Goal: Transaction & Acquisition: Download file/media

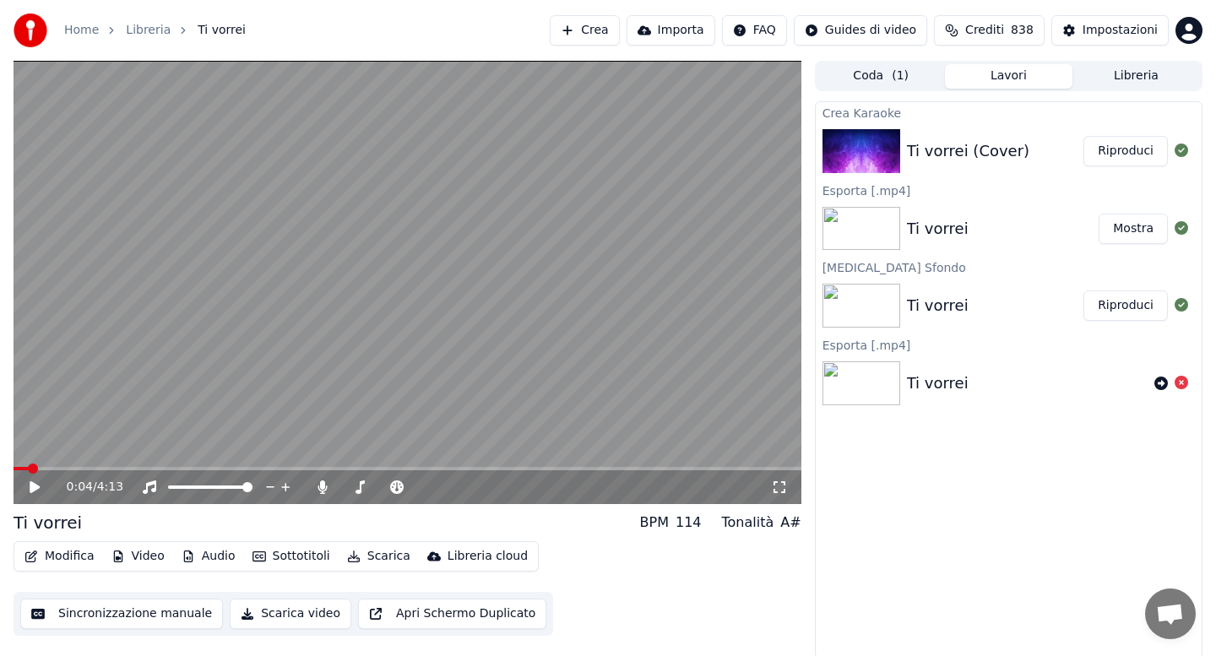
click at [35, 488] on icon at bounding box center [35, 487] width 10 height 12
click at [323, 484] on icon at bounding box center [322, 488] width 9 height 14
click at [204, 563] on button "Audio" at bounding box center [209, 557] width 68 height 24
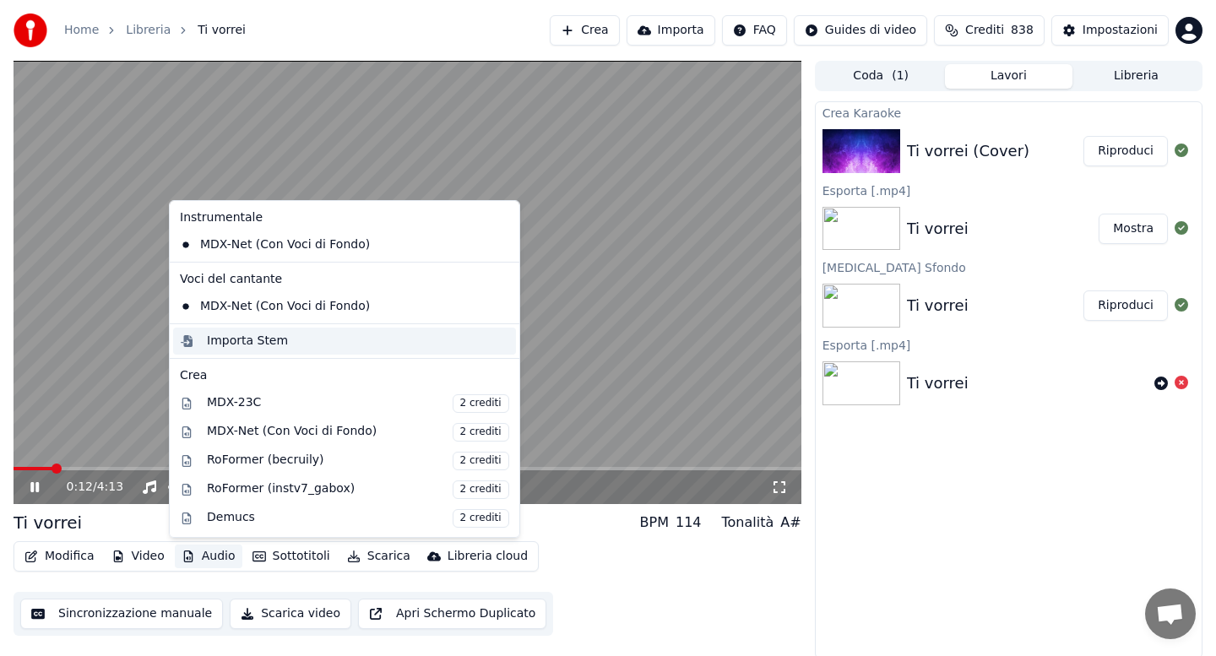
click at [242, 340] on div "Importa Stem" at bounding box center [247, 341] width 81 height 17
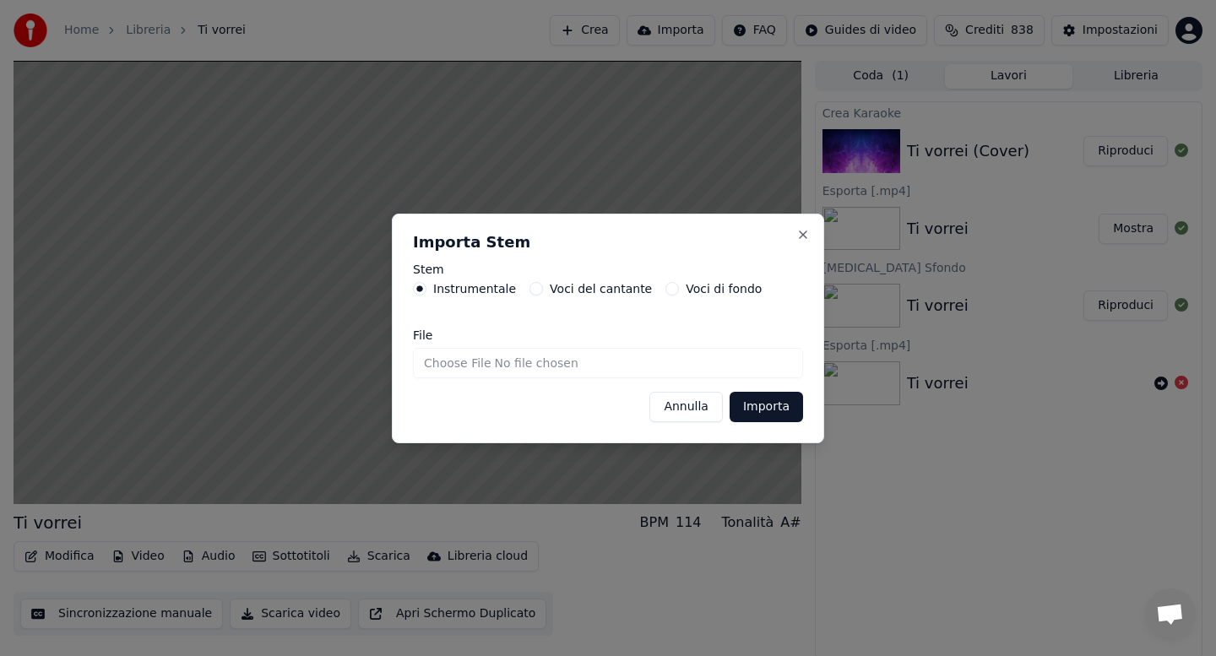
click at [443, 362] on input "File" at bounding box center [608, 363] width 390 height 30
type input "**********"
click at [752, 403] on button "Importa" at bounding box center [766, 407] width 73 height 30
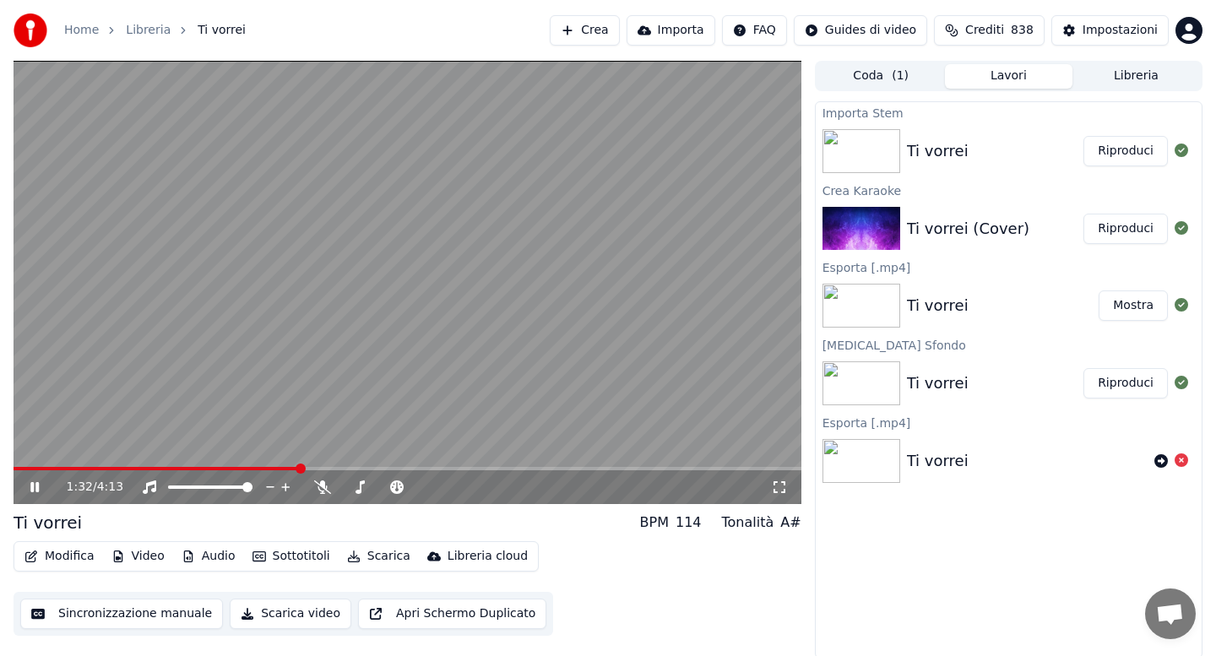
click at [1113, 154] on button "Riproduci" at bounding box center [1126, 151] width 84 height 30
click at [63, 555] on button "Modifica" at bounding box center [60, 557] width 84 height 24
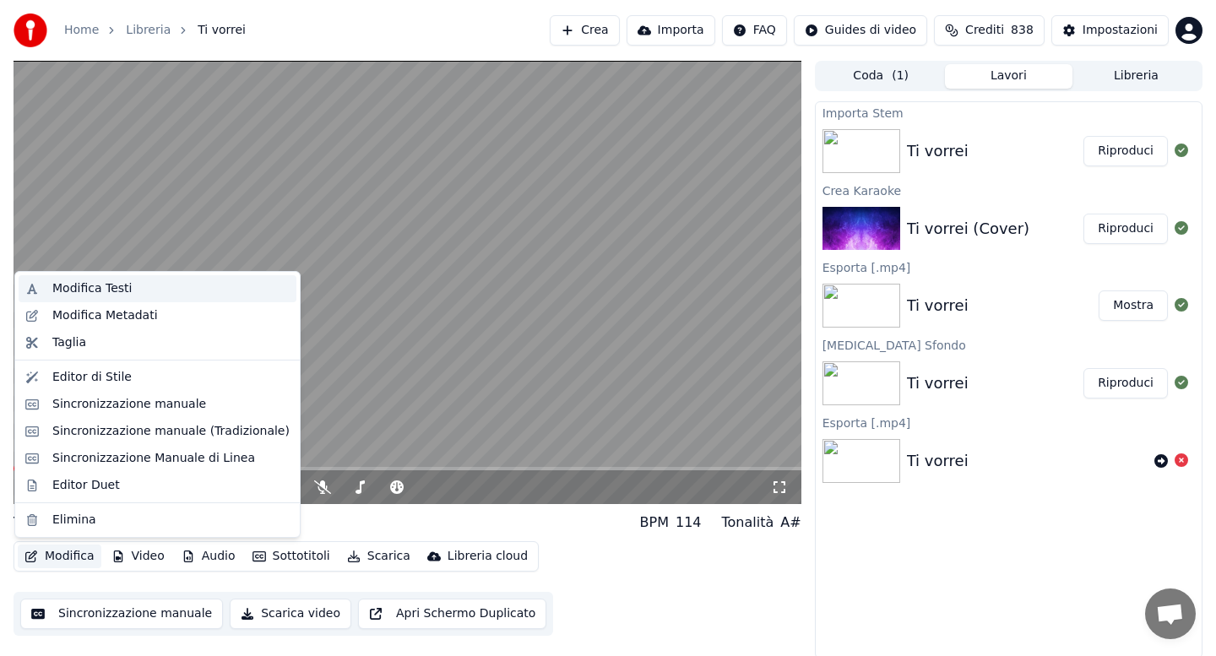
click at [104, 281] on div "Modifica Testi" at bounding box center [91, 288] width 79 height 17
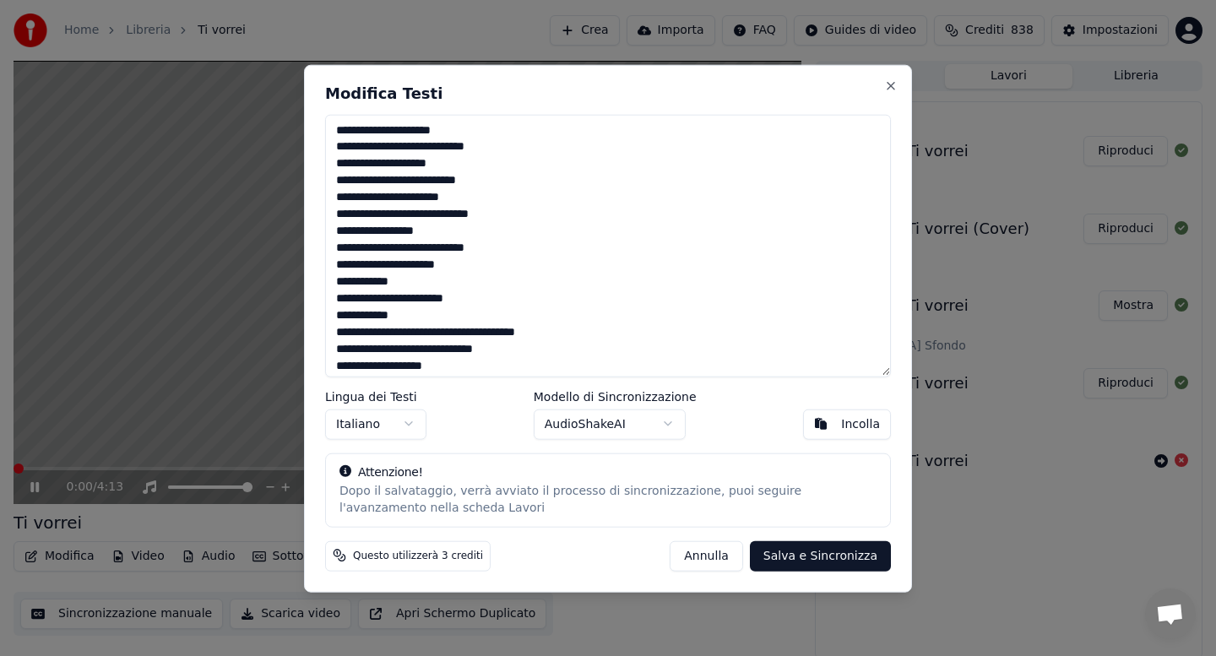
click at [463, 138] on textarea at bounding box center [608, 245] width 566 height 263
click at [504, 183] on textarea at bounding box center [608, 245] width 566 height 263
click at [406, 166] on textarea at bounding box center [608, 245] width 566 height 263
click at [520, 212] on textarea at bounding box center [608, 245] width 566 height 263
click at [445, 233] on textarea at bounding box center [608, 245] width 566 height 263
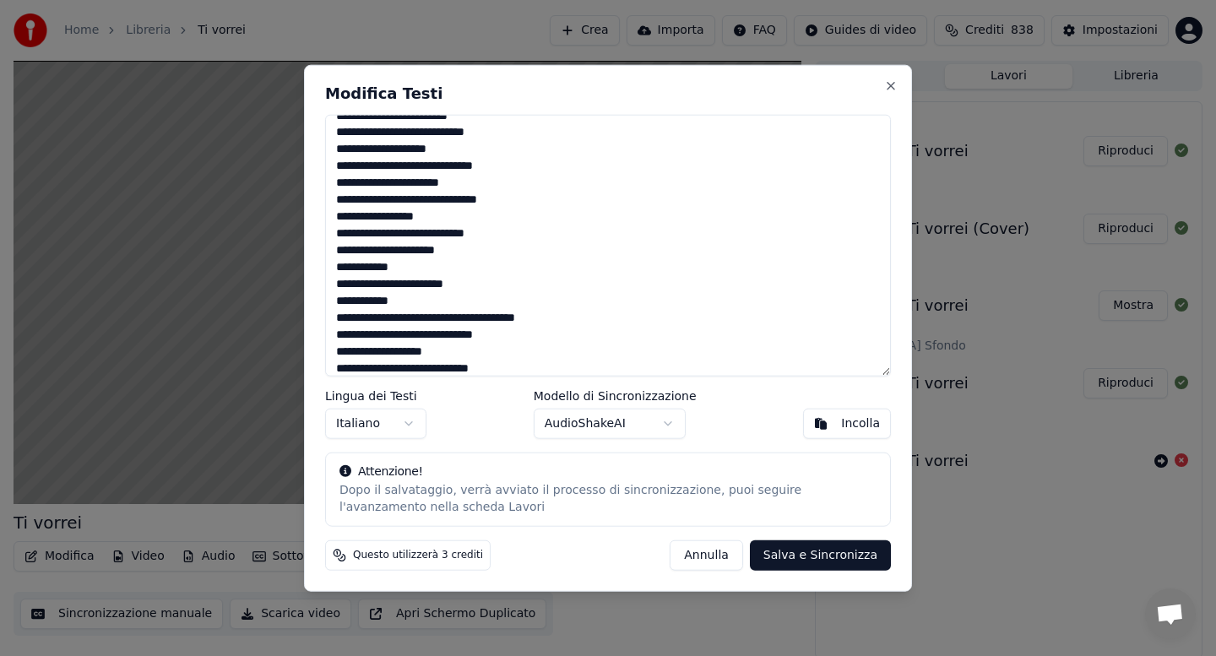
scroll to position [154, 0]
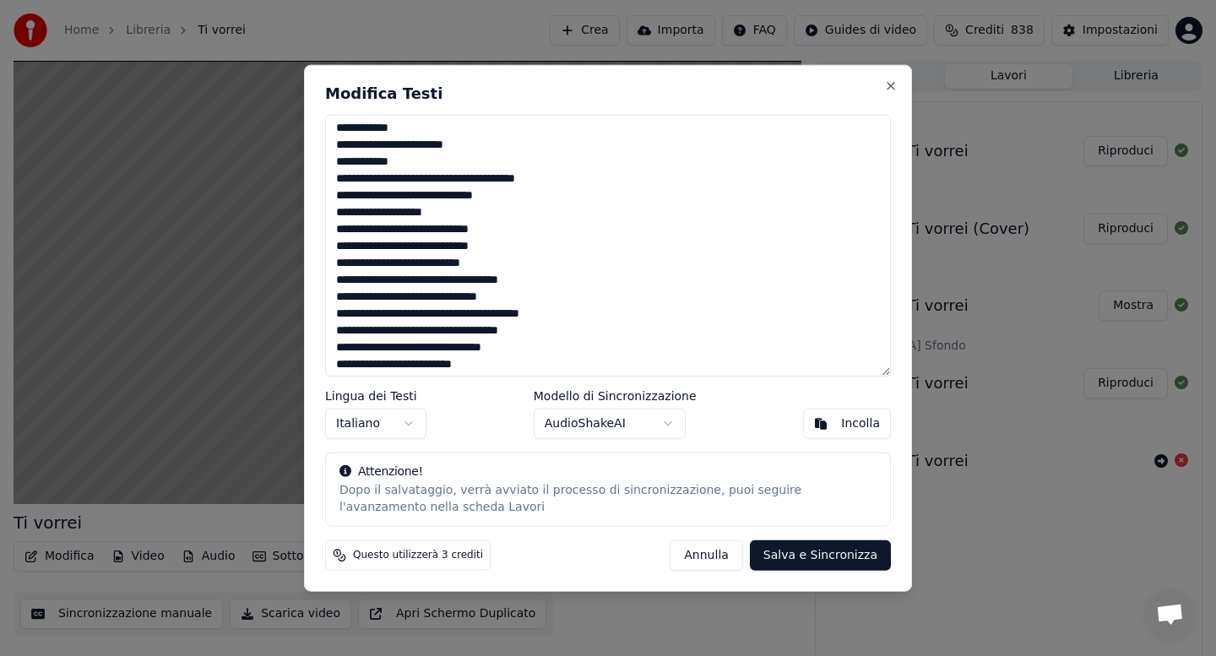
click at [547, 329] on textarea at bounding box center [608, 245] width 566 height 263
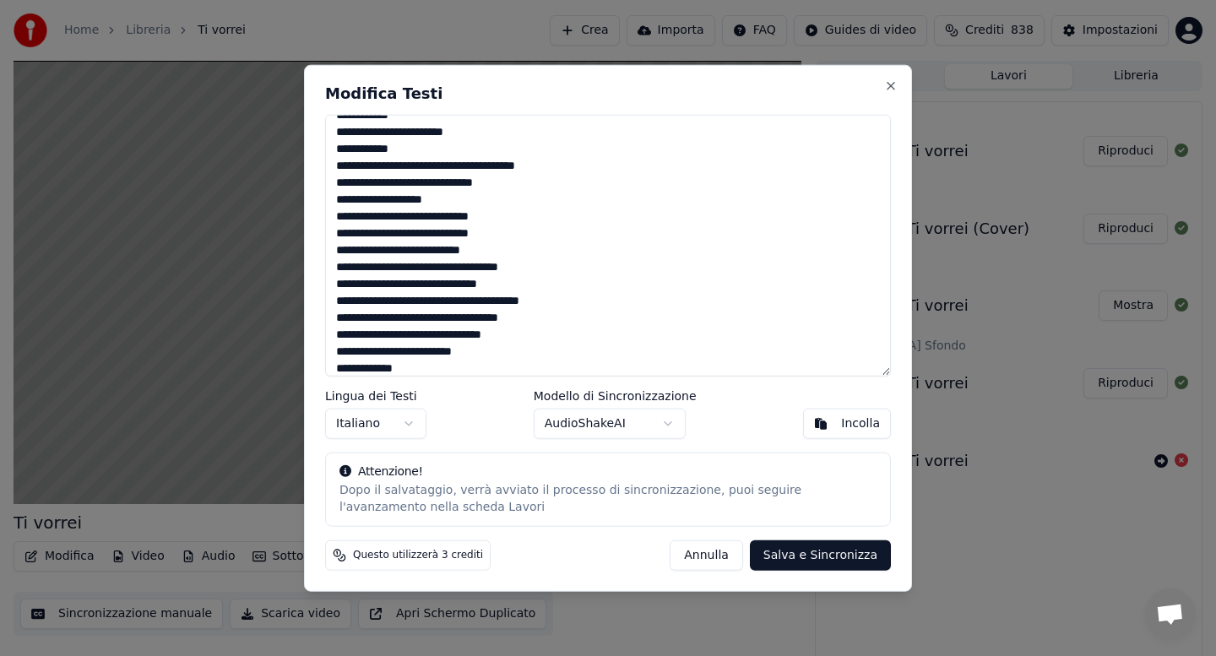
scroll to position [306, 0]
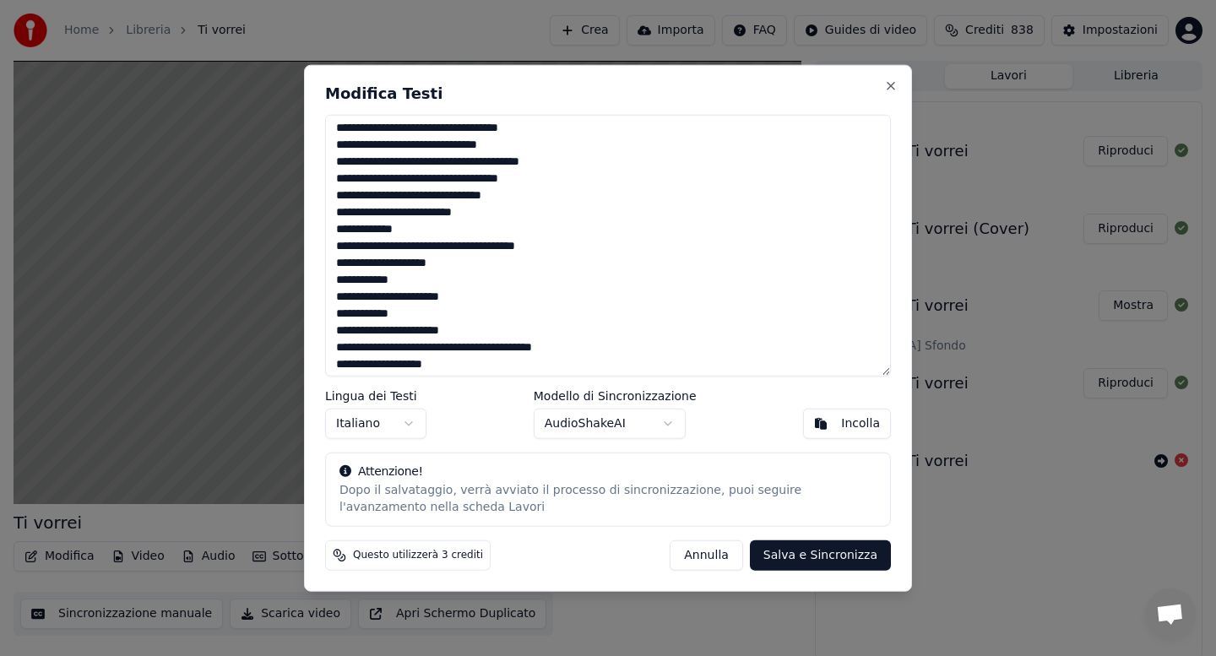
click at [499, 330] on textarea at bounding box center [608, 245] width 566 height 263
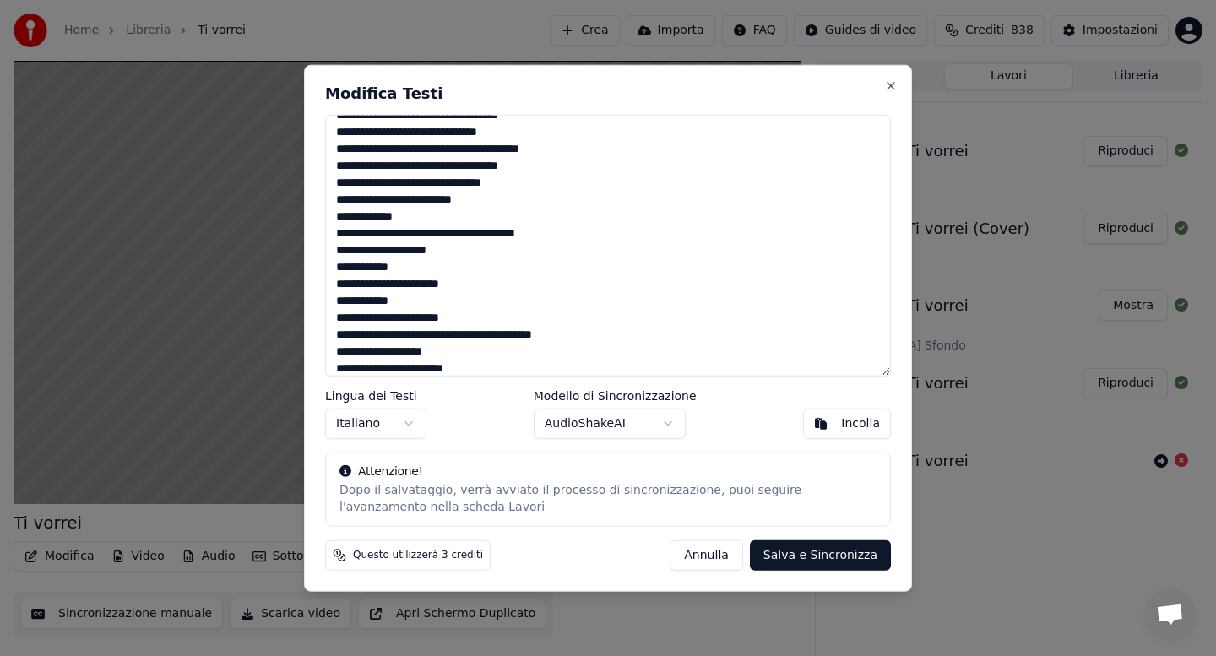
scroll to position [458, 0]
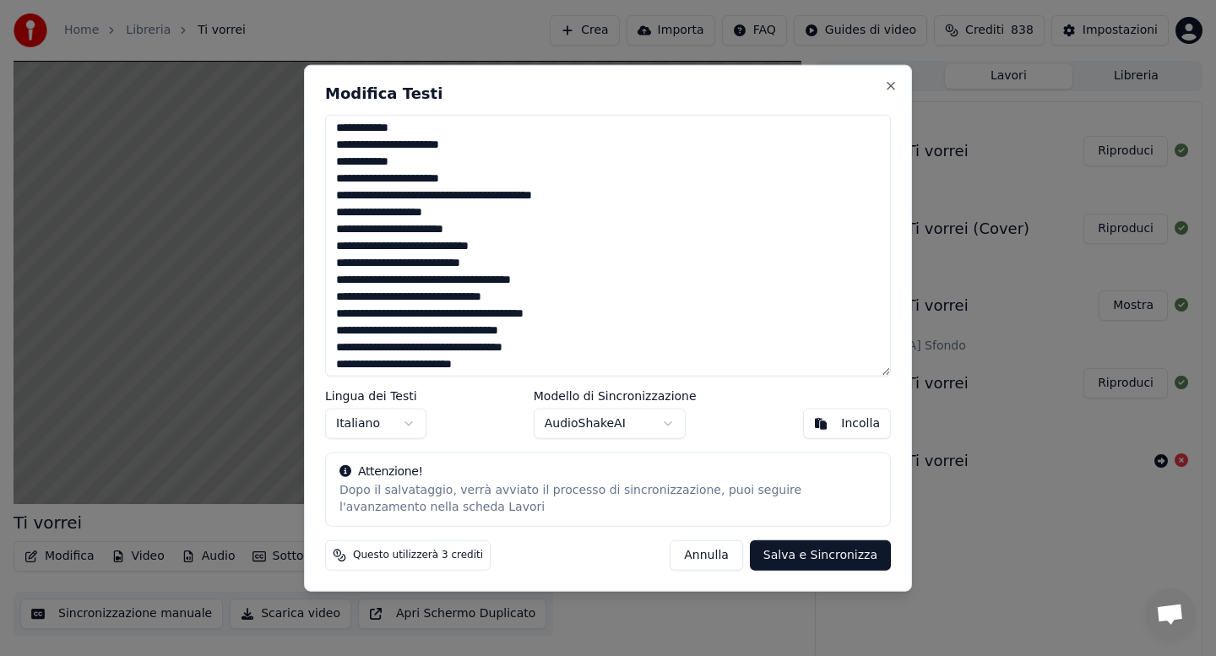
click at [534, 296] on textarea at bounding box center [608, 245] width 566 height 263
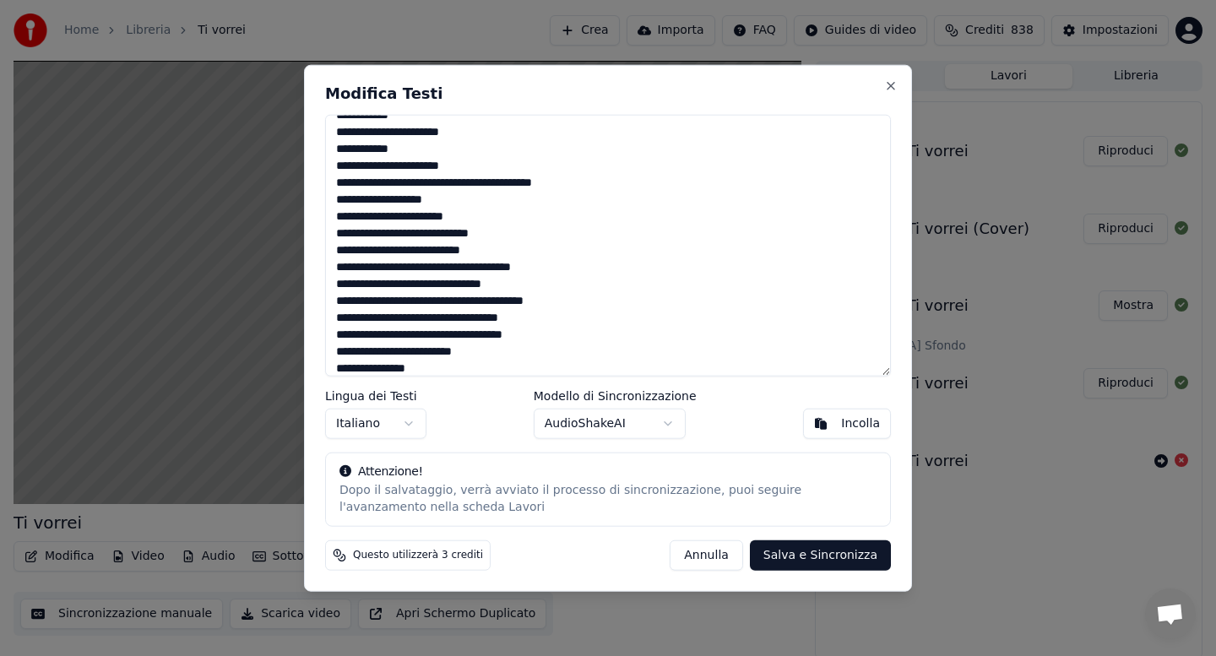
click at [343, 336] on textarea at bounding box center [608, 245] width 566 height 263
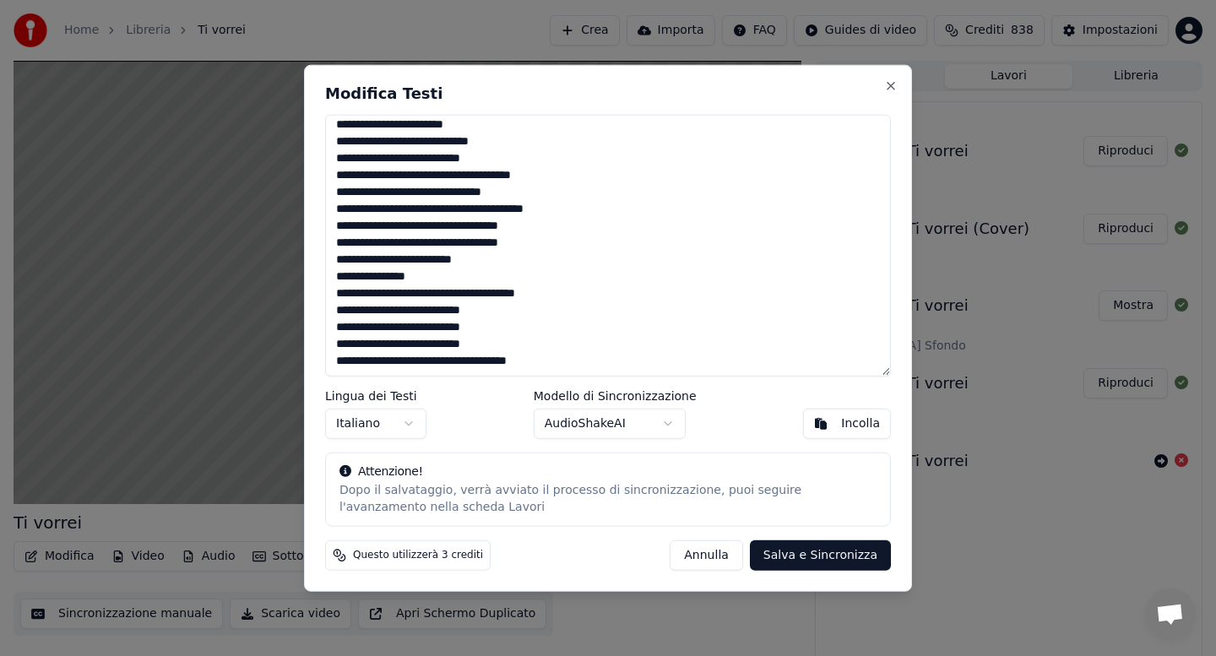
type textarea "**********"
click at [804, 553] on button "Salva e Sincronizza" at bounding box center [820, 556] width 141 height 30
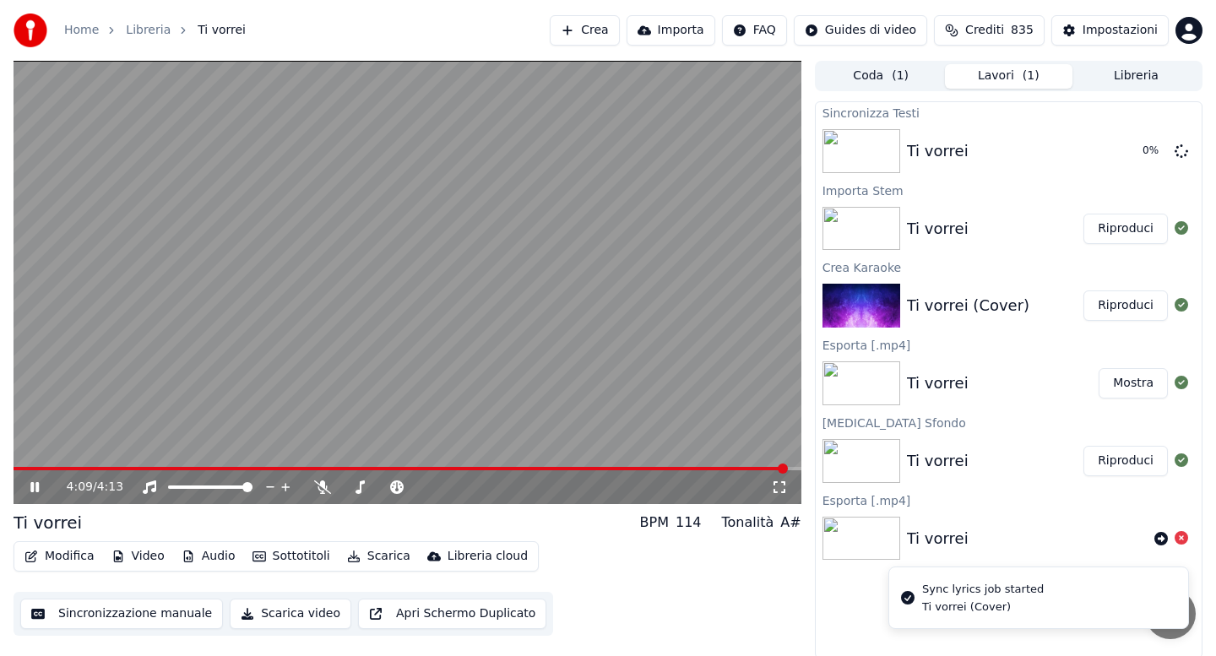
click at [24, 469] on span at bounding box center [401, 468] width 774 height 3
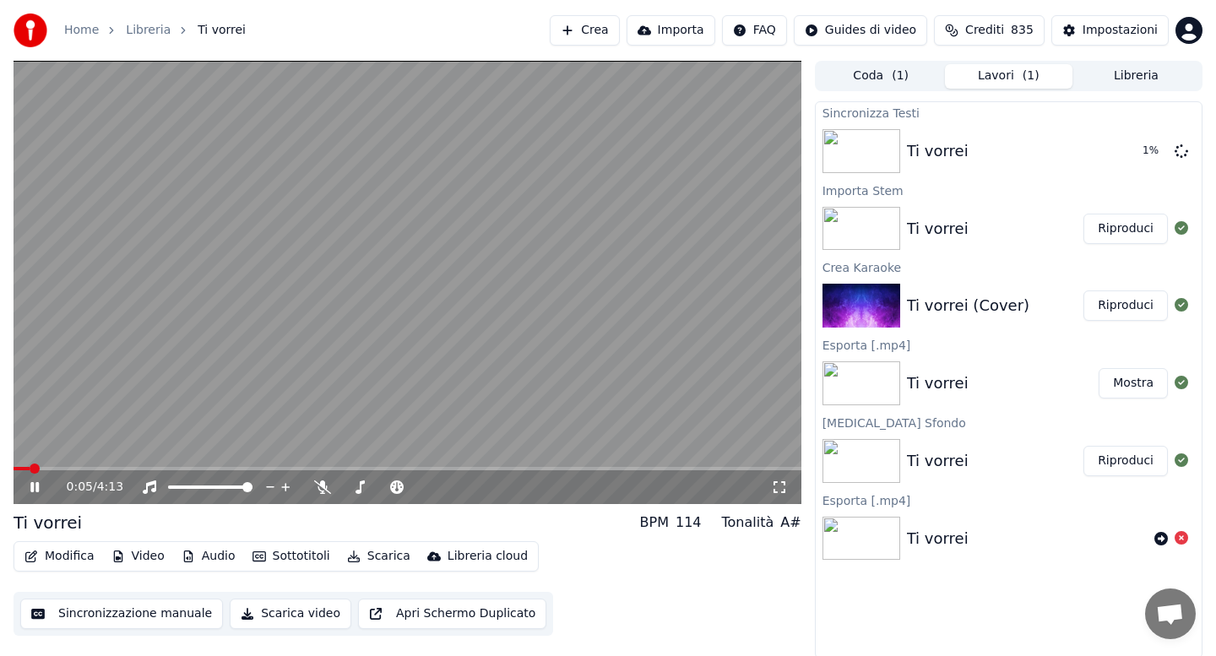
click at [196, 558] on button "Audio" at bounding box center [209, 557] width 68 height 24
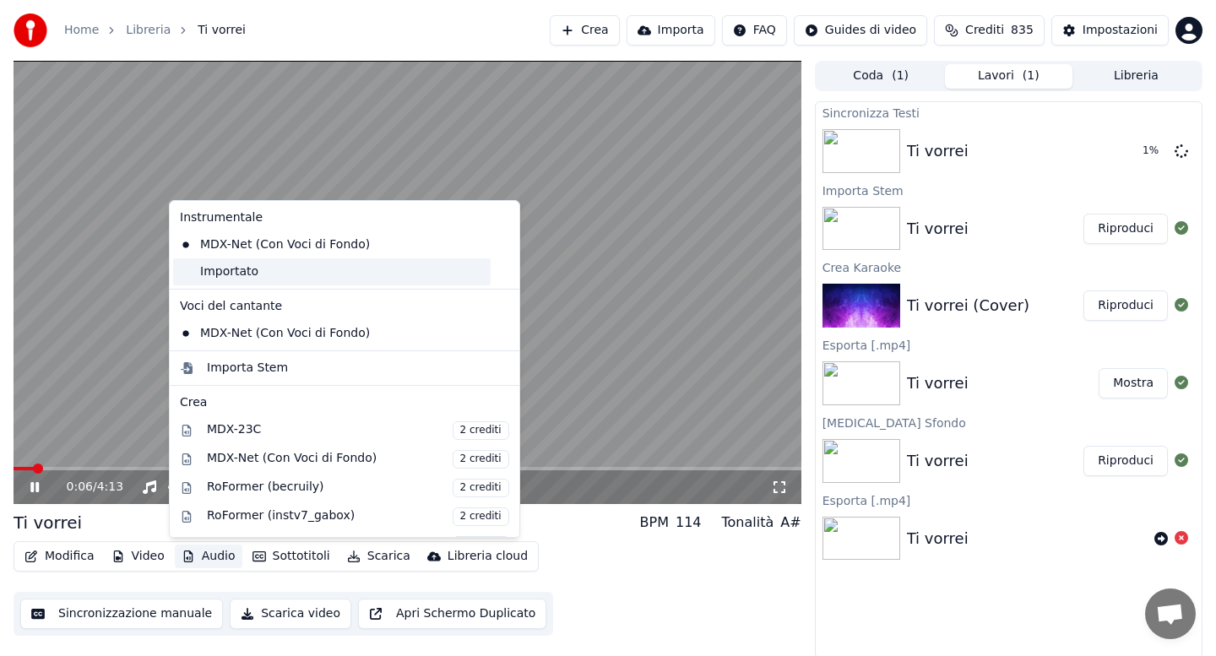
click at [261, 270] on div "Importato" at bounding box center [332, 271] width 318 height 27
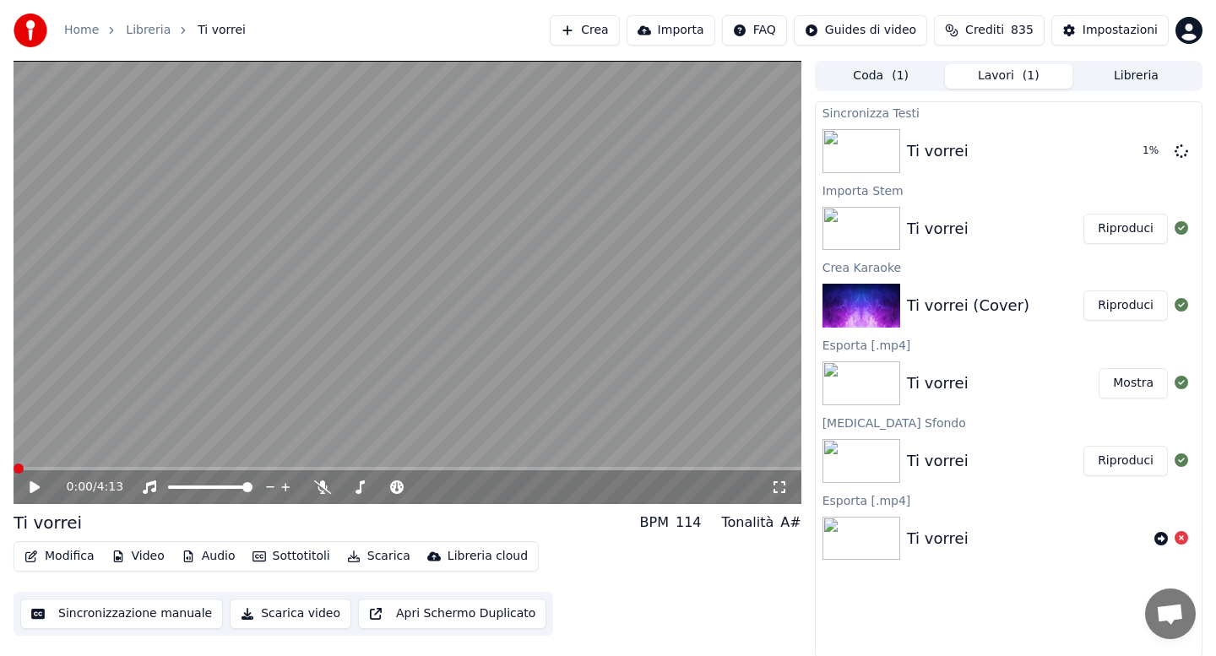
click at [35, 484] on icon at bounding box center [35, 487] width 10 height 12
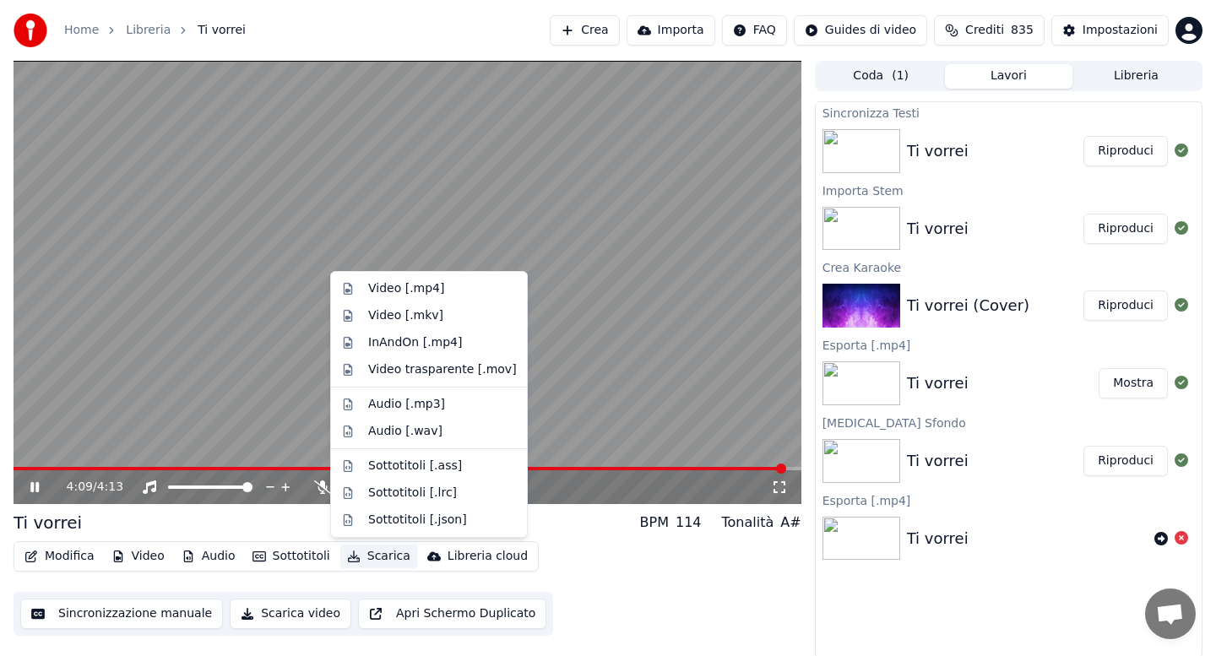
click at [377, 558] on button "Scarica" at bounding box center [378, 557] width 77 height 24
click at [410, 294] on div "Video [.mp4]" at bounding box center [406, 288] width 76 height 17
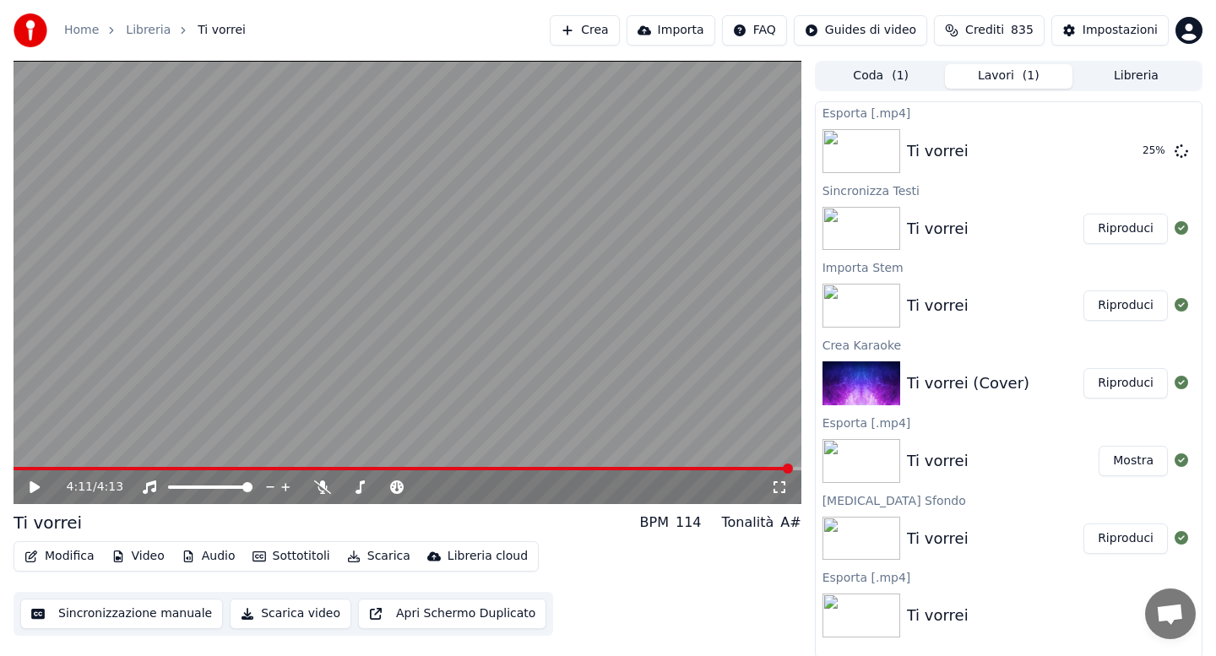
click at [1127, 78] on button "Libreria" at bounding box center [1137, 76] width 128 height 24
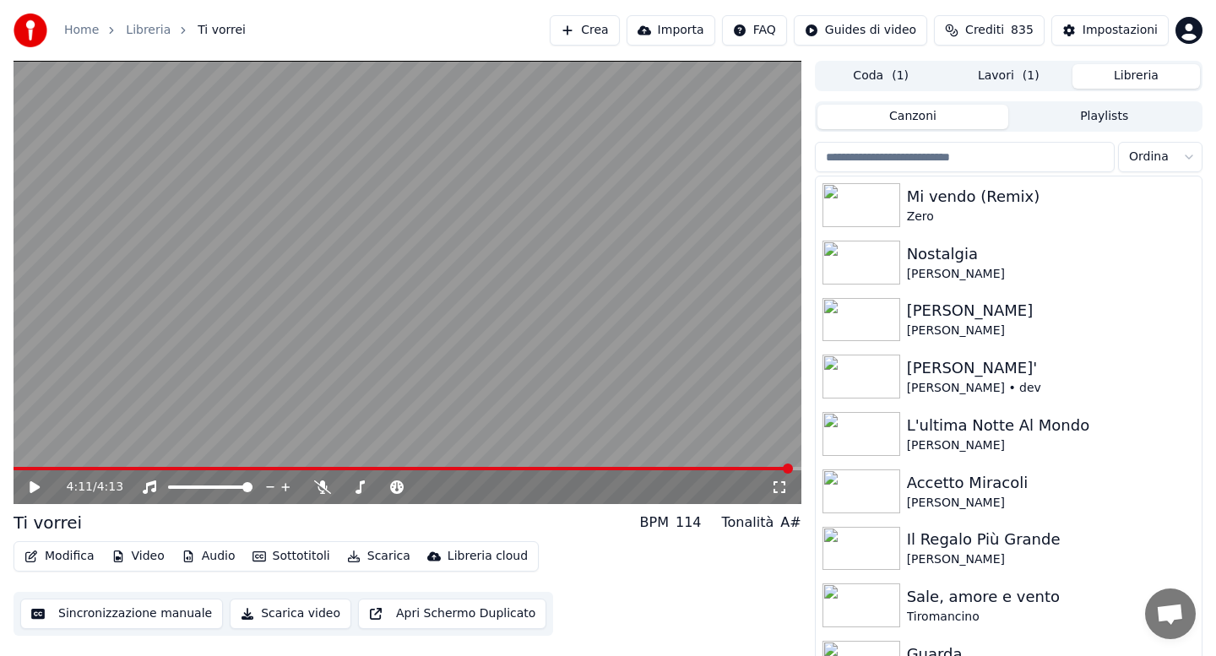
click at [941, 152] on input "search" at bounding box center [965, 157] width 300 height 30
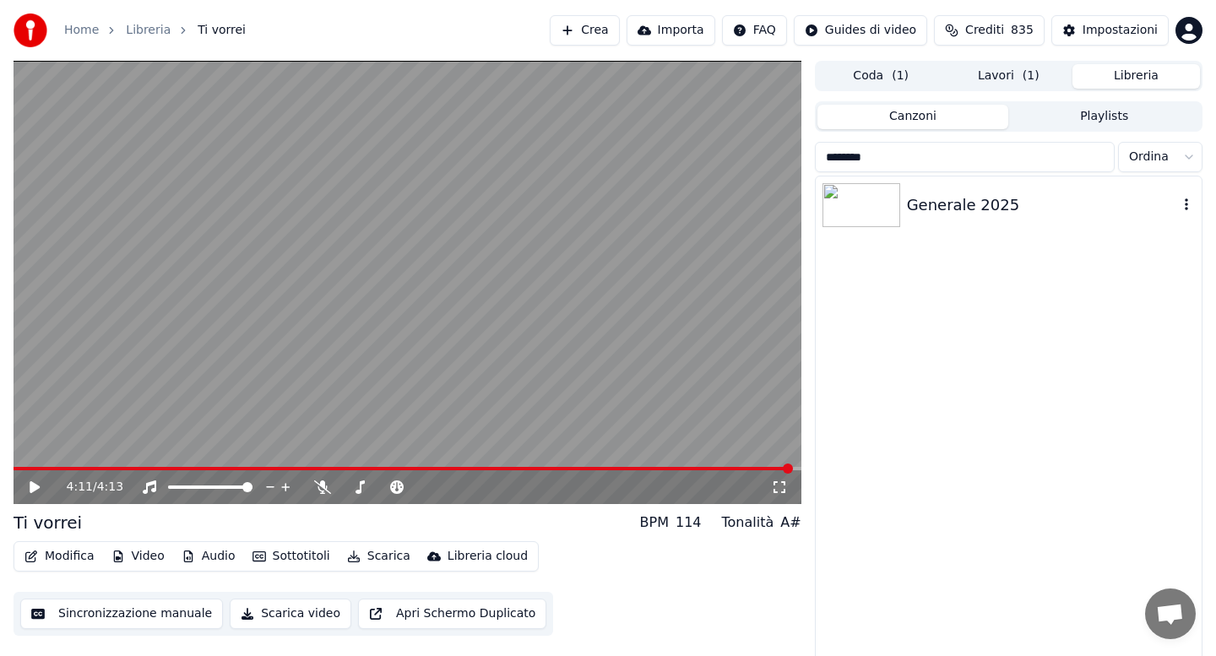
type input "********"
click at [980, 204] on div "Generale 2025" at bounding box center [1042, 205] width 271 height 24
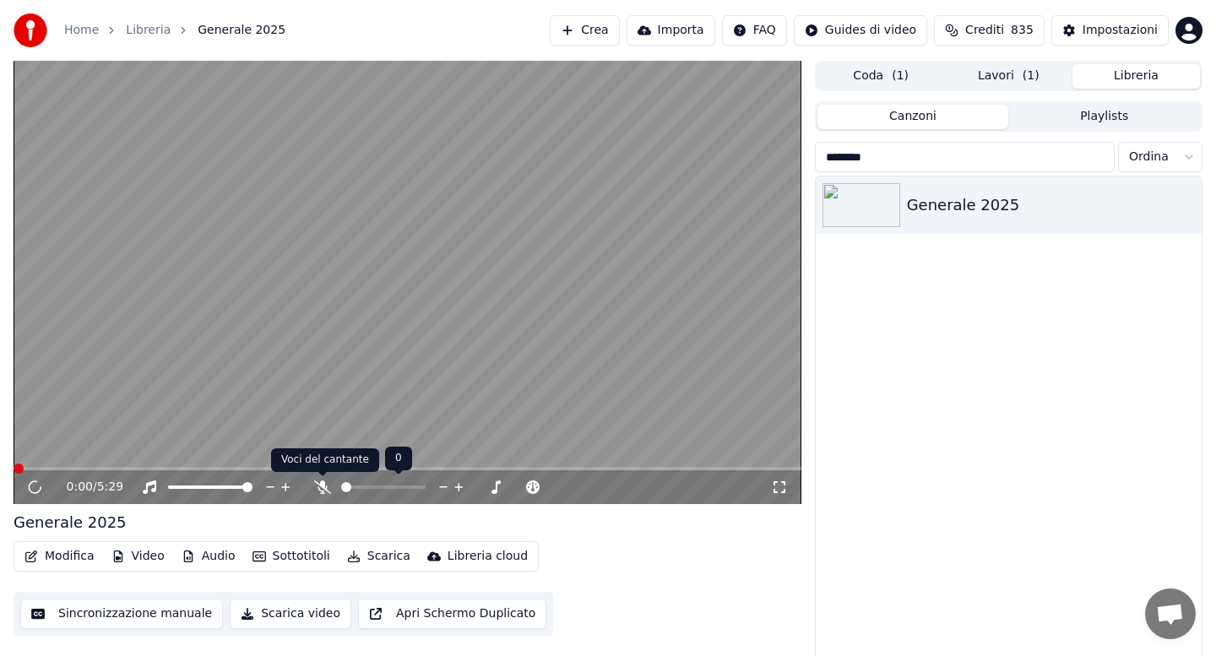
click at [318, 485] on icon at bounding box center [322, 488] width 17 height 14
click at [74, 467] on span at bounding box center [408, 468] width 788 height 3
click at [365, 556] on button "Scarica" at bounding box center [378, 557] width 77 height 24
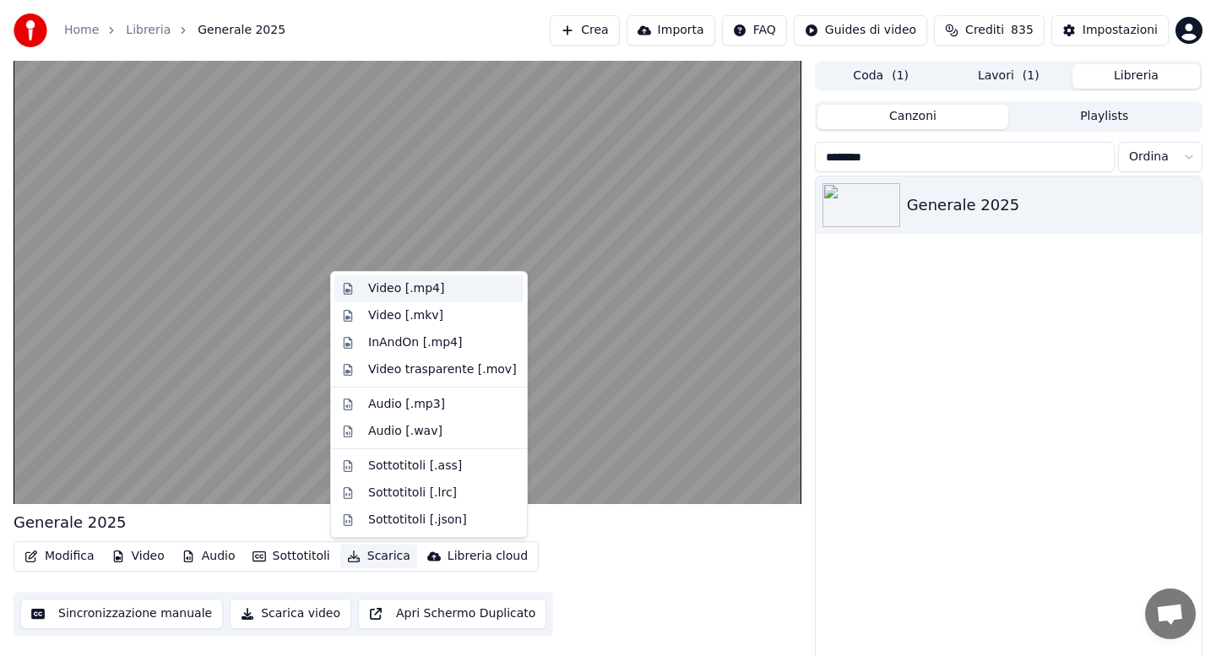
click at [384, 291] on div "Video [.mp4]" at bounding box center [406, 288] width 76 height 17
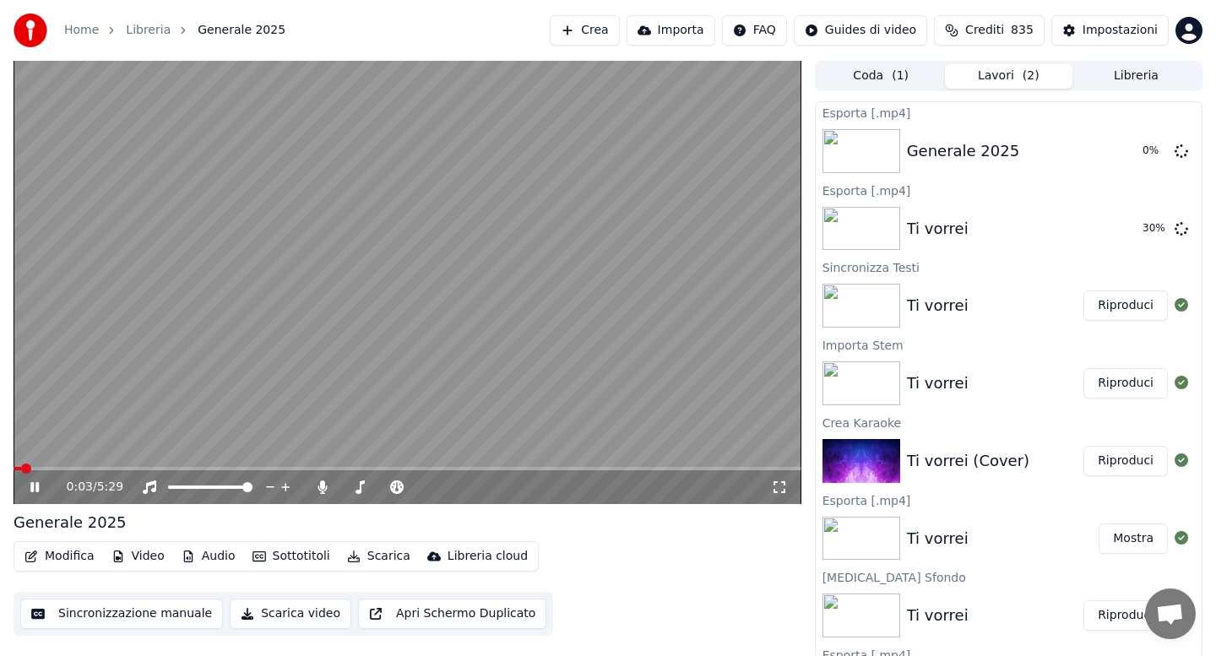
click at [34, 489] on icon at bounding box center [47, 488] width 40 height 14
